Goal: Task Accomplishment & Management: Use online tool/utility

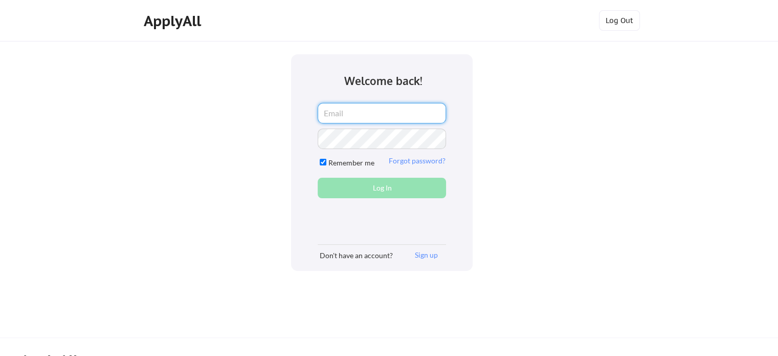
click at [359, 116] on input "email" at bounding box center [382, 113] width 128 height 20
type input "r.obiridanso@gmail.com"
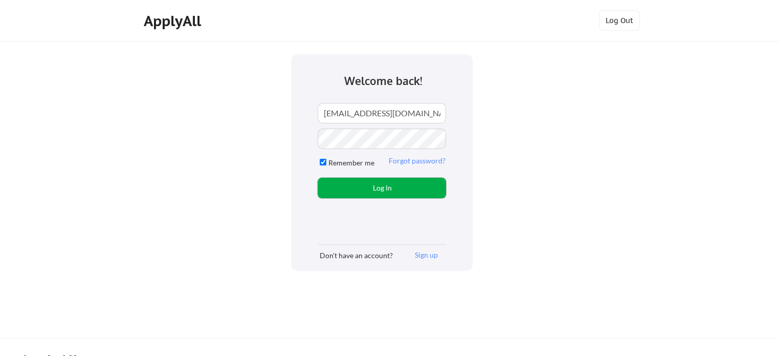
click at [376, 186] on button "Log In" at bounding box center [382, 188] width 128 height 20
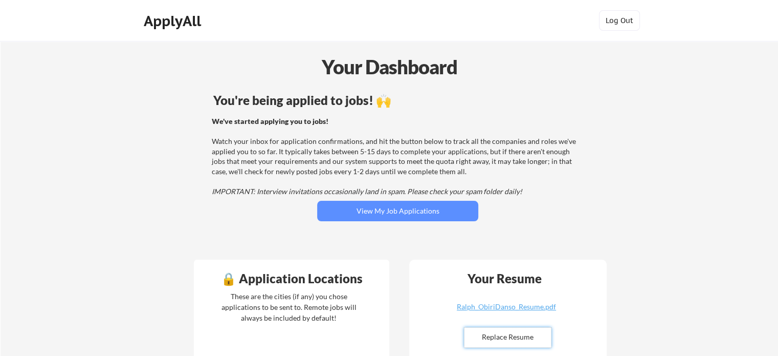
click at [503, 341] on input "file" at bounding box center [508, 336] width 86 height 19
type input "C:\fakepath\Ralph_ObiriDanso_Resume.pdf"
click at [522, 304] on div "Ralph_ObiriDanso_Resume.pdf" at bounding box center [507, 306] width 122 height 7
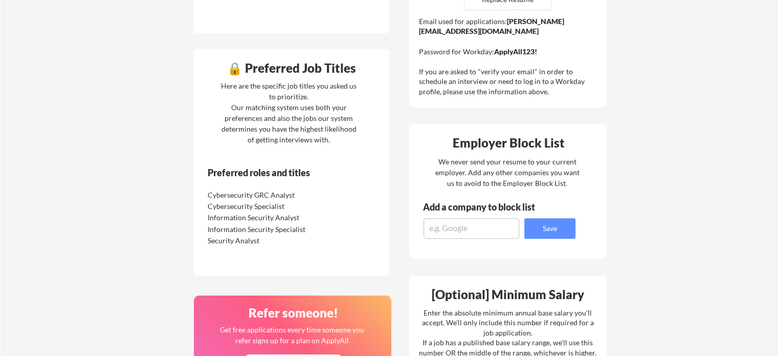
scroll to position [348, 0]
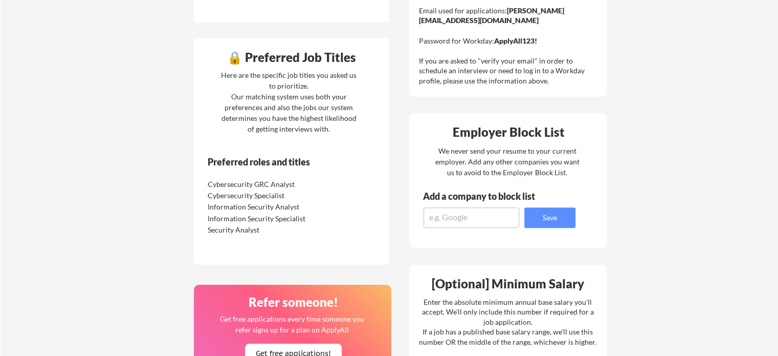
click at [665, 212] on div "Your Dashboard You're being applied to jobs! 🙌 We've started applying you to jo…" at bounding box center [390, 171] width 778 height 956
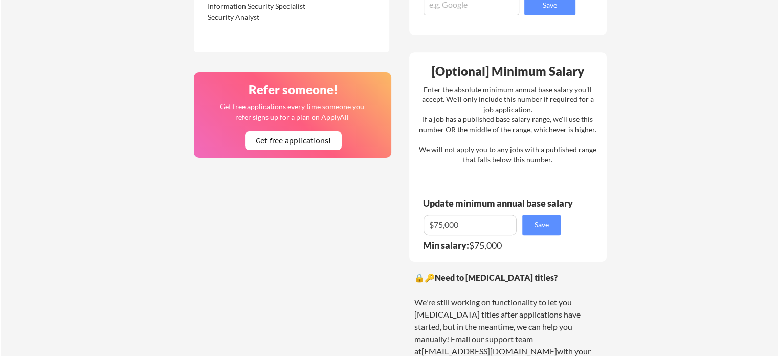
scroll to position [559, 0]
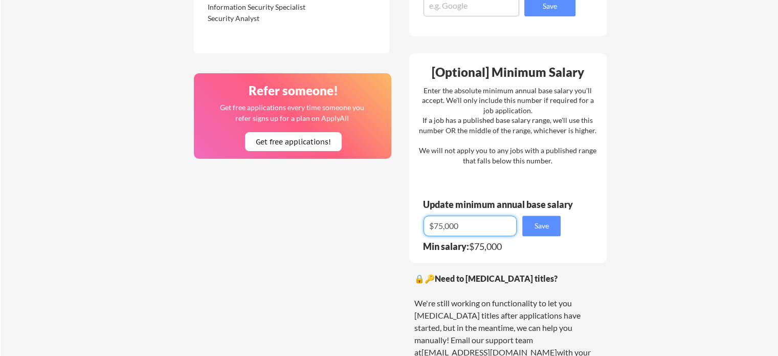
click at [471, 221] on input "input" at bounding box center [470, 225] width 93 height 20
type input "$7"
click at [542, 217] on button "Save" at bounding box center [541, 225] width 38 height 20
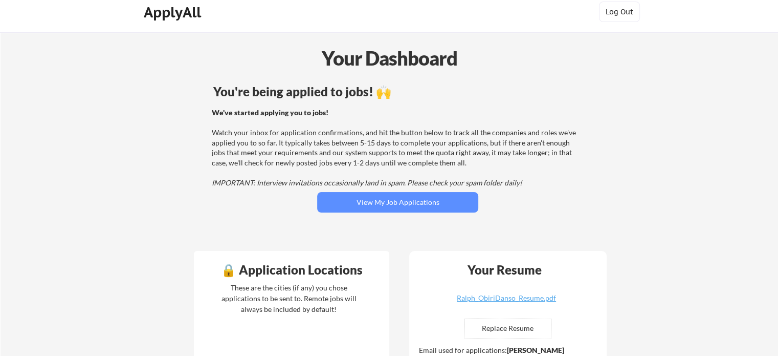
scroll to position [7, 0]
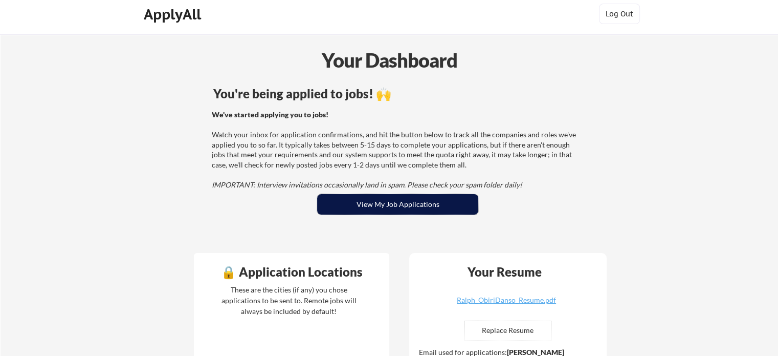
click at [443, 207] on button "View My Job Applications" at bounding box center [397, 204] width 161 height 20
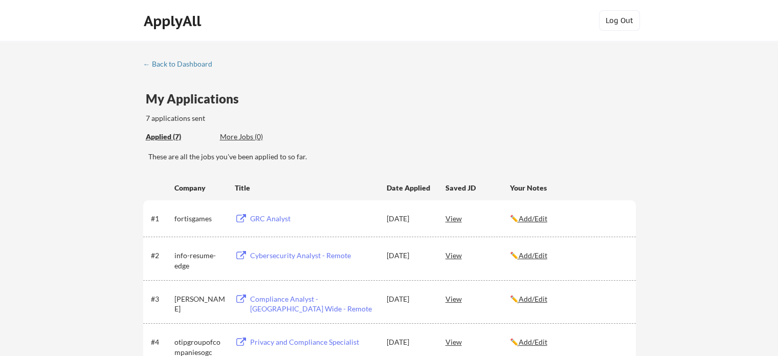
click at [53, 262] on div "← Back to Dashboard My Applications 7 applications sent Applied (7) More Jobs (…" at bounding box center [389, 284] width 778 height 487
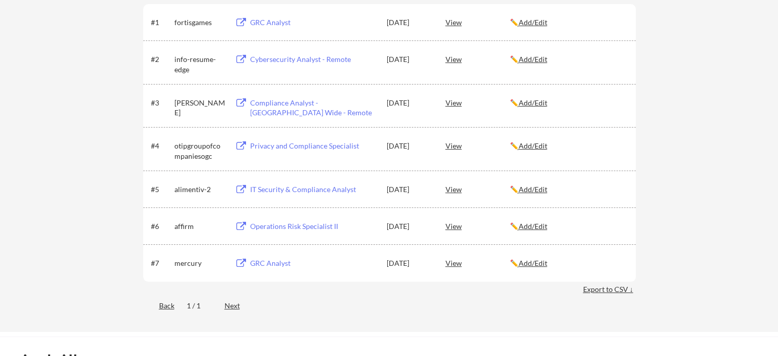
scroll to position [205, 0]
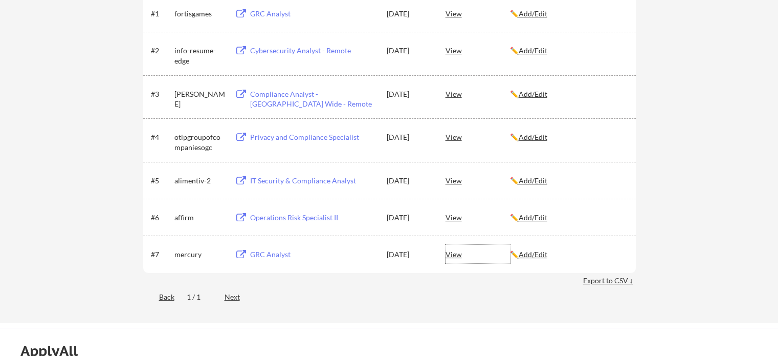
click at [454, 253] on div "View" at bounding box center [478, 254] width 64 height 18
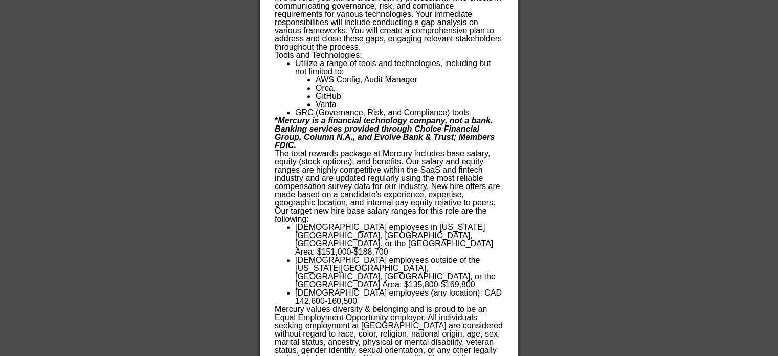
scroll to position [778, 0]
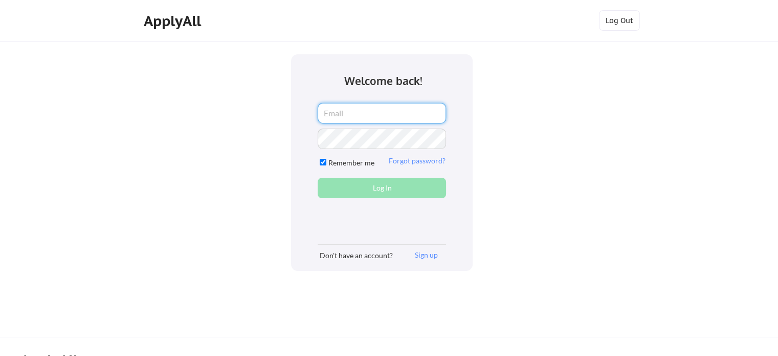
click at [366, 115] on input "email" at bounding box center [382, 113] width 128 height 20
type input "r.obiridanso@gmail.com"
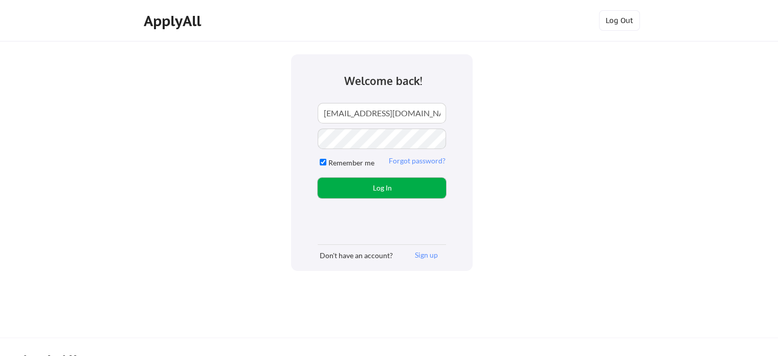
click at [413, 182] on button "Log In" at bounding box center [382, 188] width 128 height 20
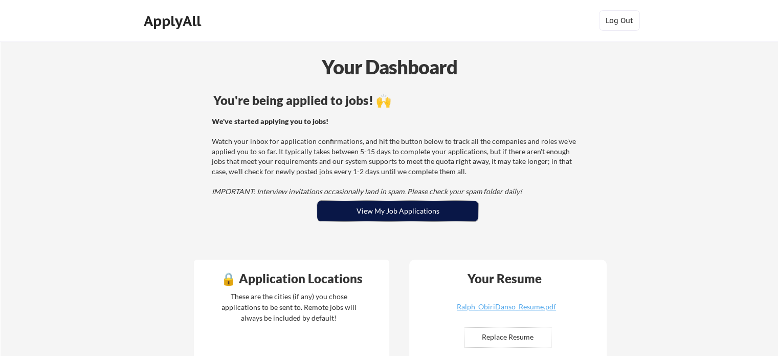
click at [388, 209] on button "View My Job Applications" at bounding box center [397, 211] width 161 height 20
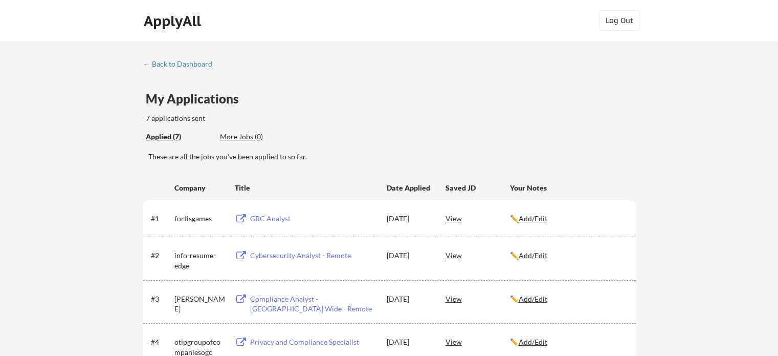
click at [72, 240] on div "← Back to Dashboard My Applications 7 applications sent Applied (7) More Jobs (…" at bounding box center [389, 284] width 778 height 487
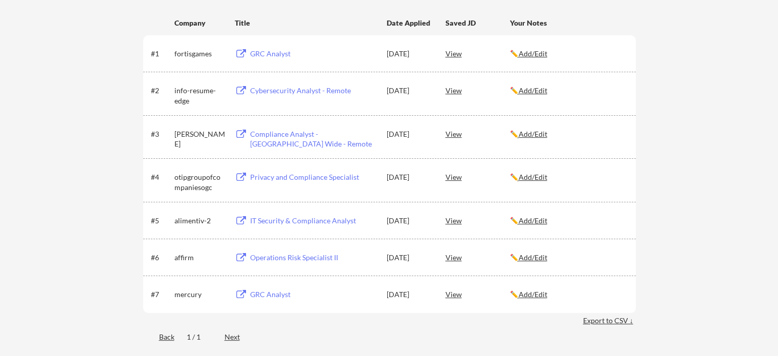
scroll to position [164, 0]
click at [452, 257] on div "View" at bounding box center [478, 258] width 64 height 18
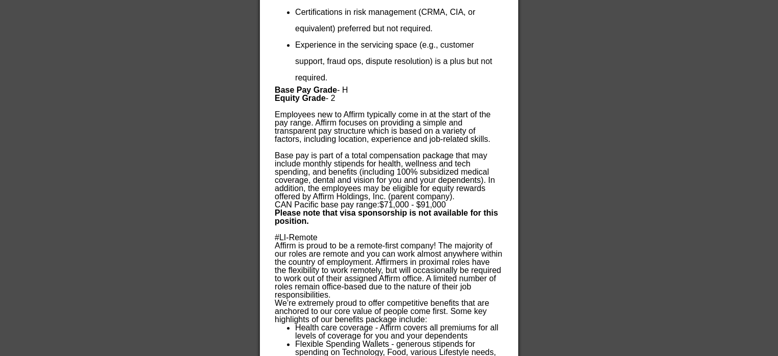
scroll to position [0, 0]
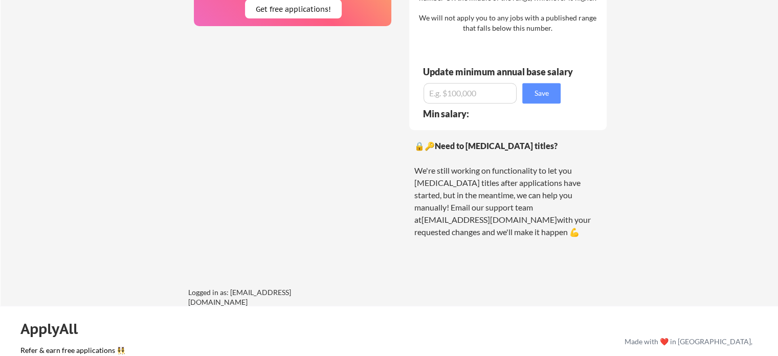
scroll to position [737, 0]
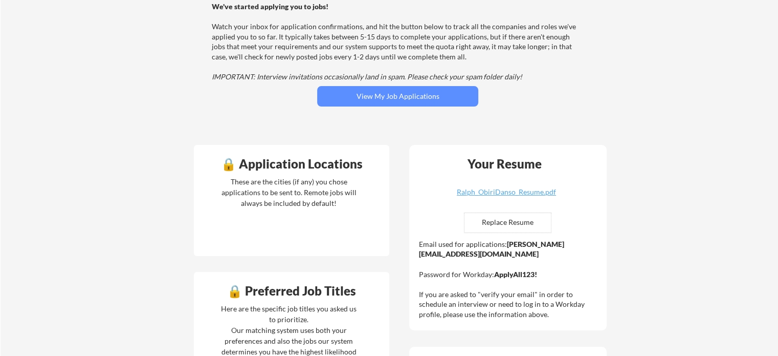
scroll to position [0, 0]
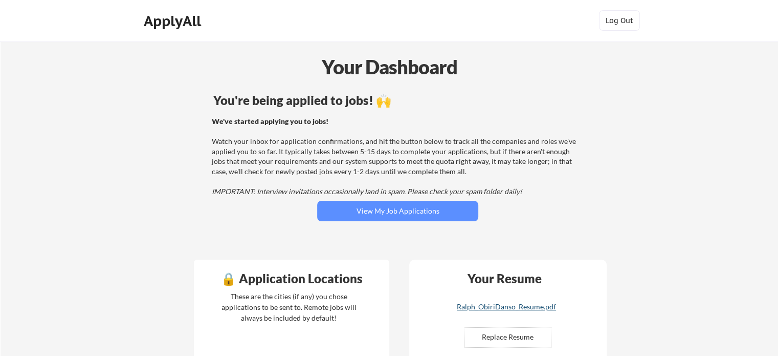
click at [520, 303] on div "Ralph_ObiriDanso_Resume.pdf" at bounding box center [507, 306] width 122 height 7
click at [617, 26] on button "Log Out" at bounding box center [619, 20] width 41 height 20
